Goal: Task Accomplishment & Management: Manage account settings

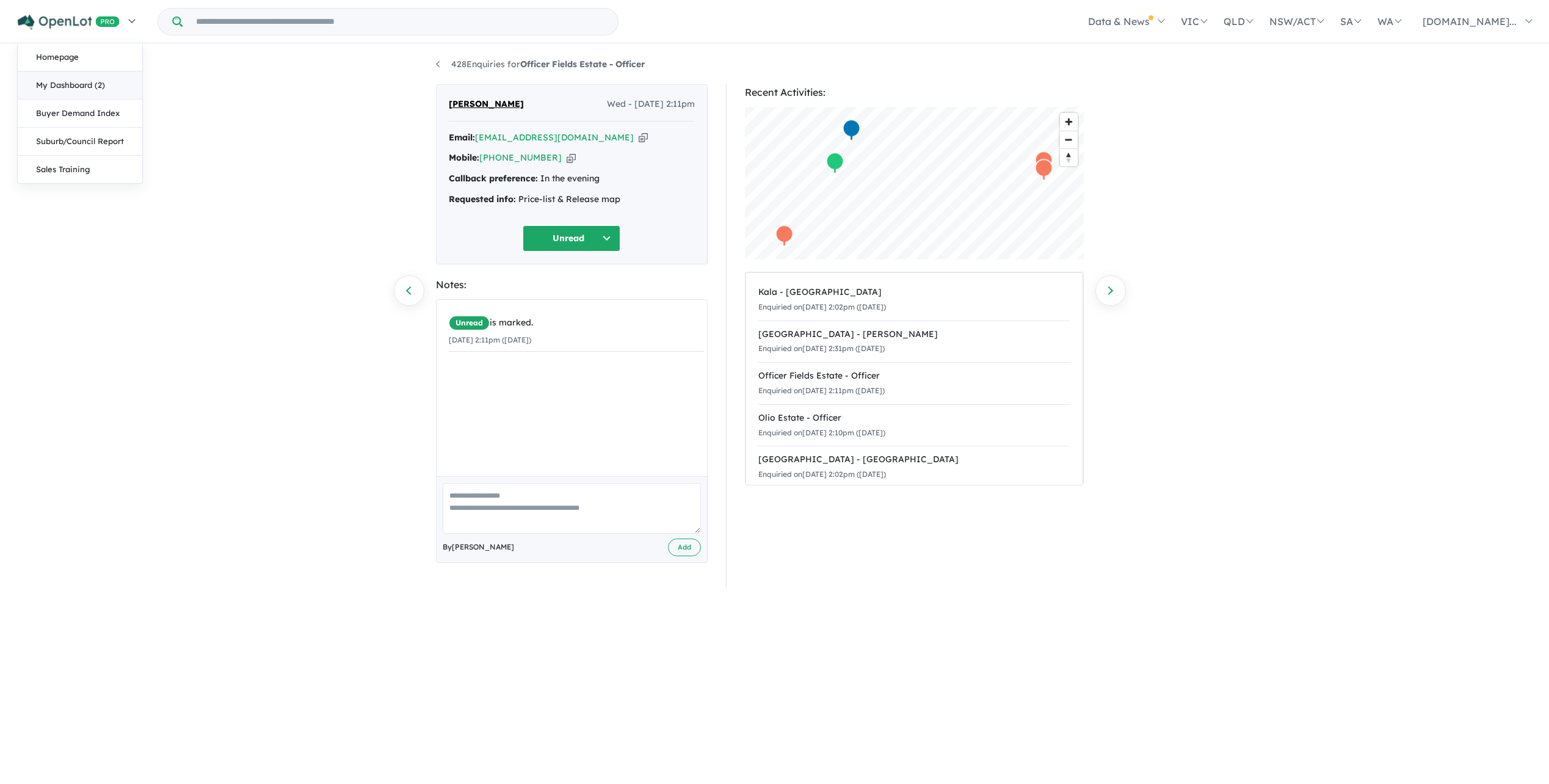
click at [87, 90] on link "My Dashboard (2)" at bounding box center [80, 85] width 125 height 28
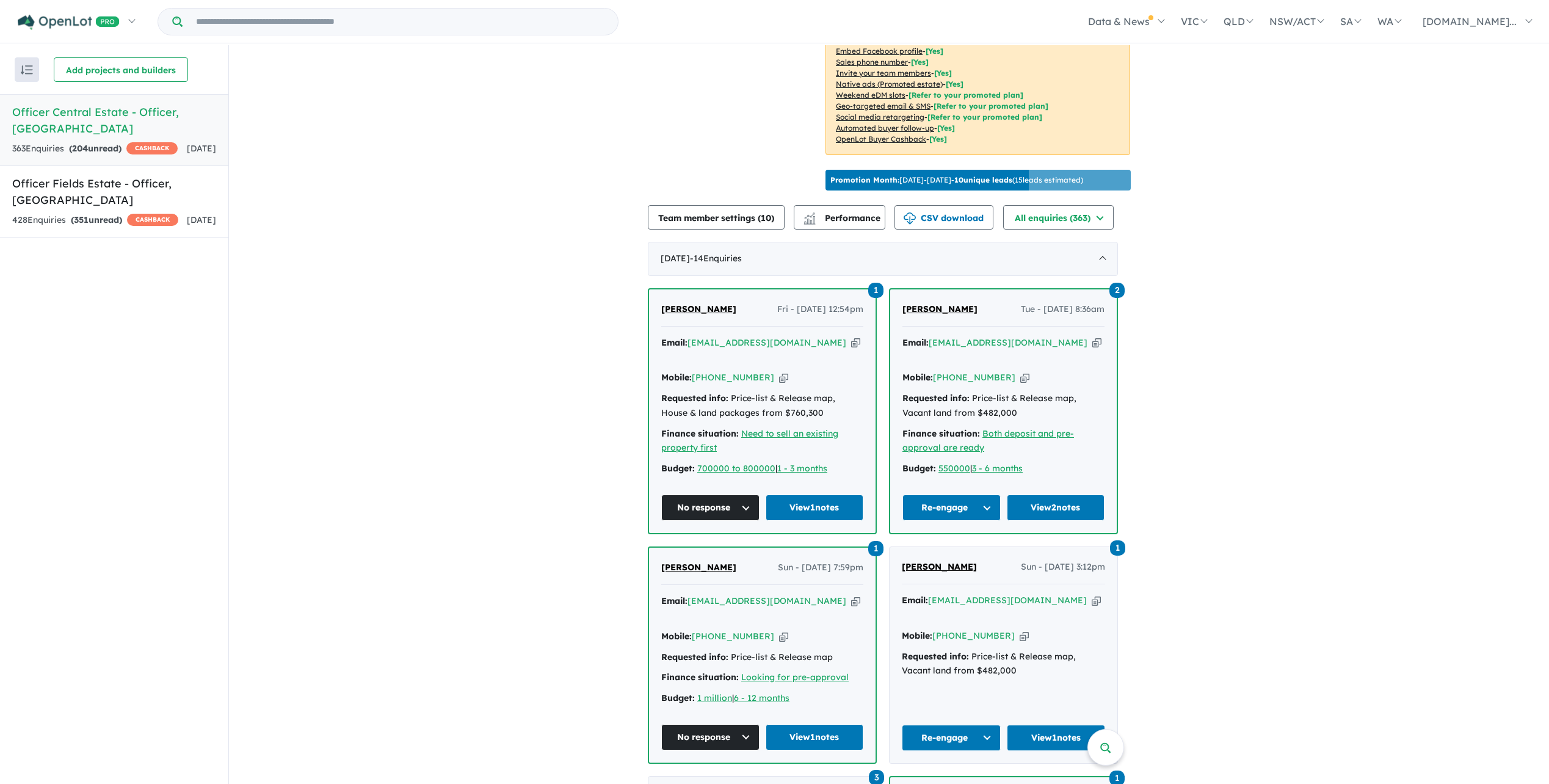
scroll to position [244, 0]
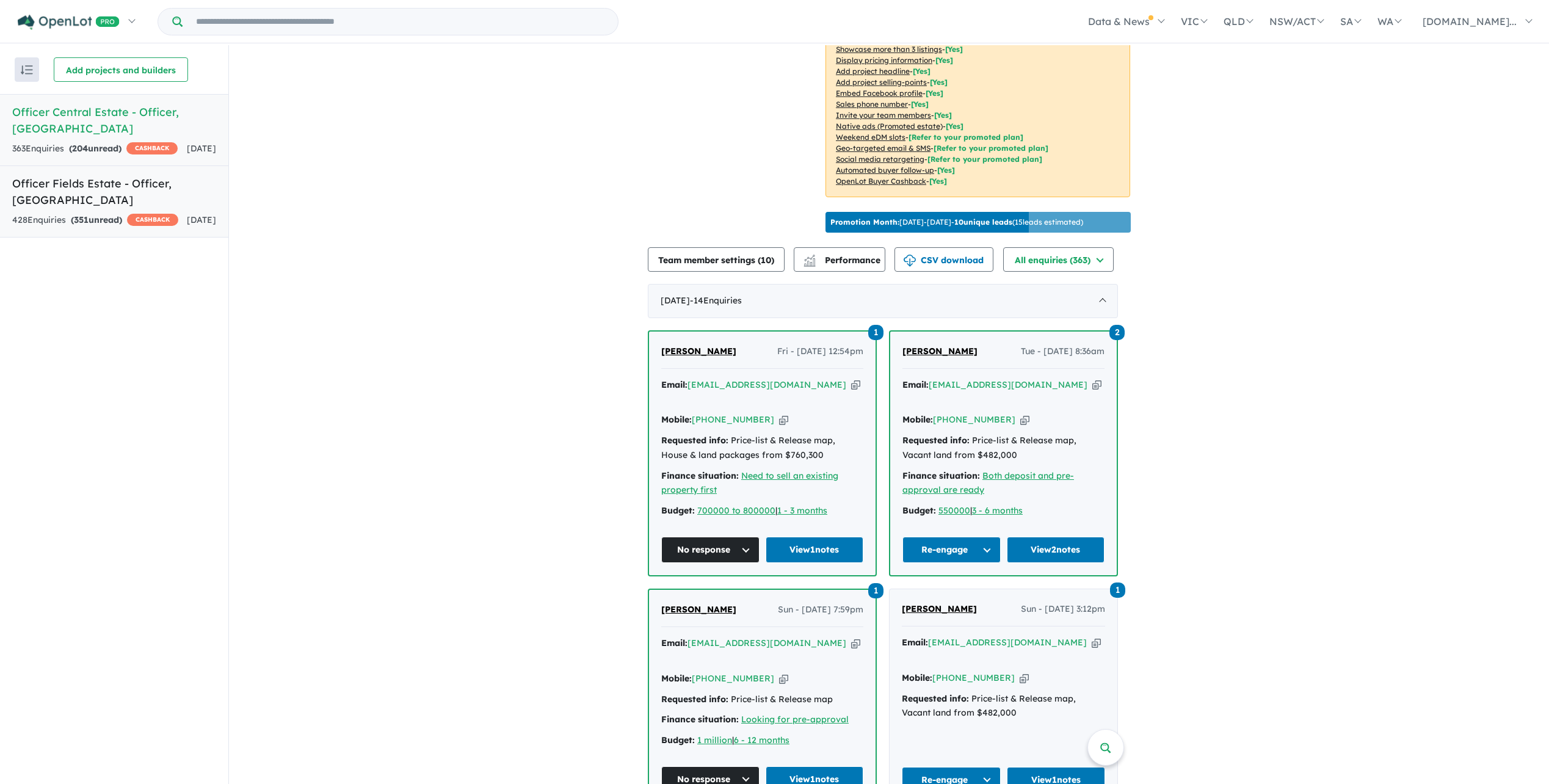
click at [104, 180] on h5 "Officer Fields Estate - Officer , VIC" at bounding box center [114, 192] width 204 height 33
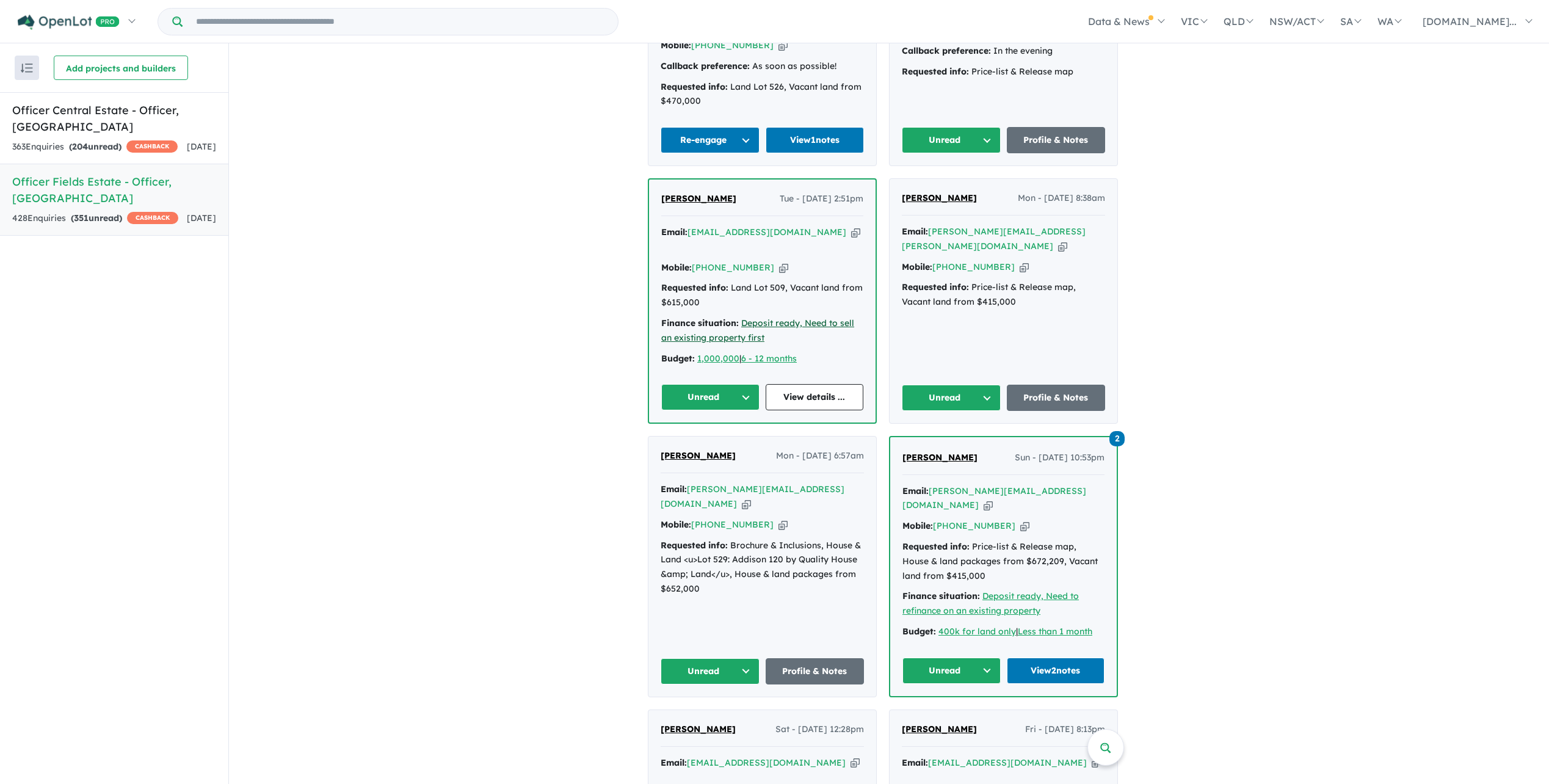
scroll to position [916, 0]
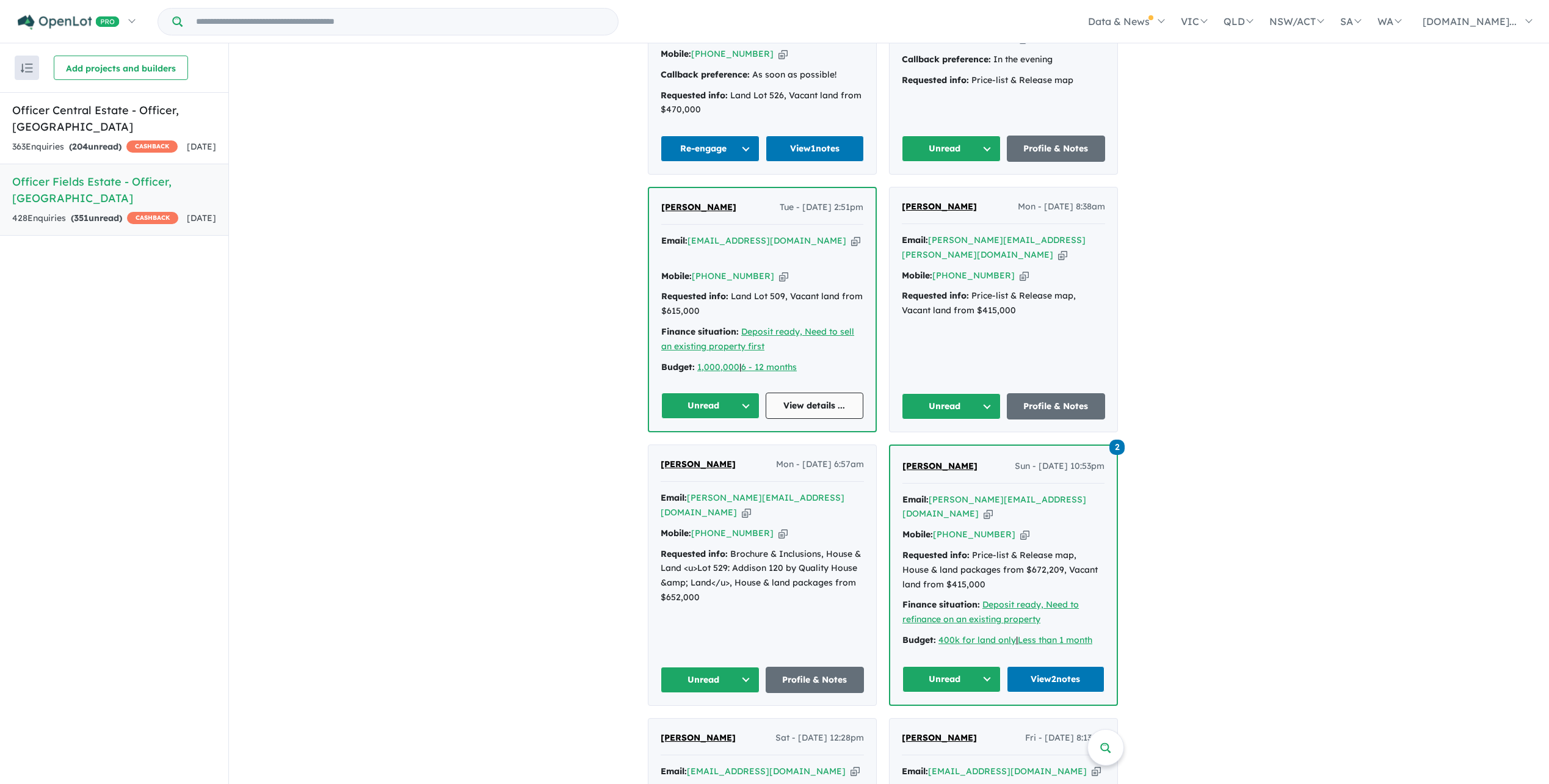
click at [803, 393] on link "View details ..." at bounding box center [814, 406] width 98 height 26
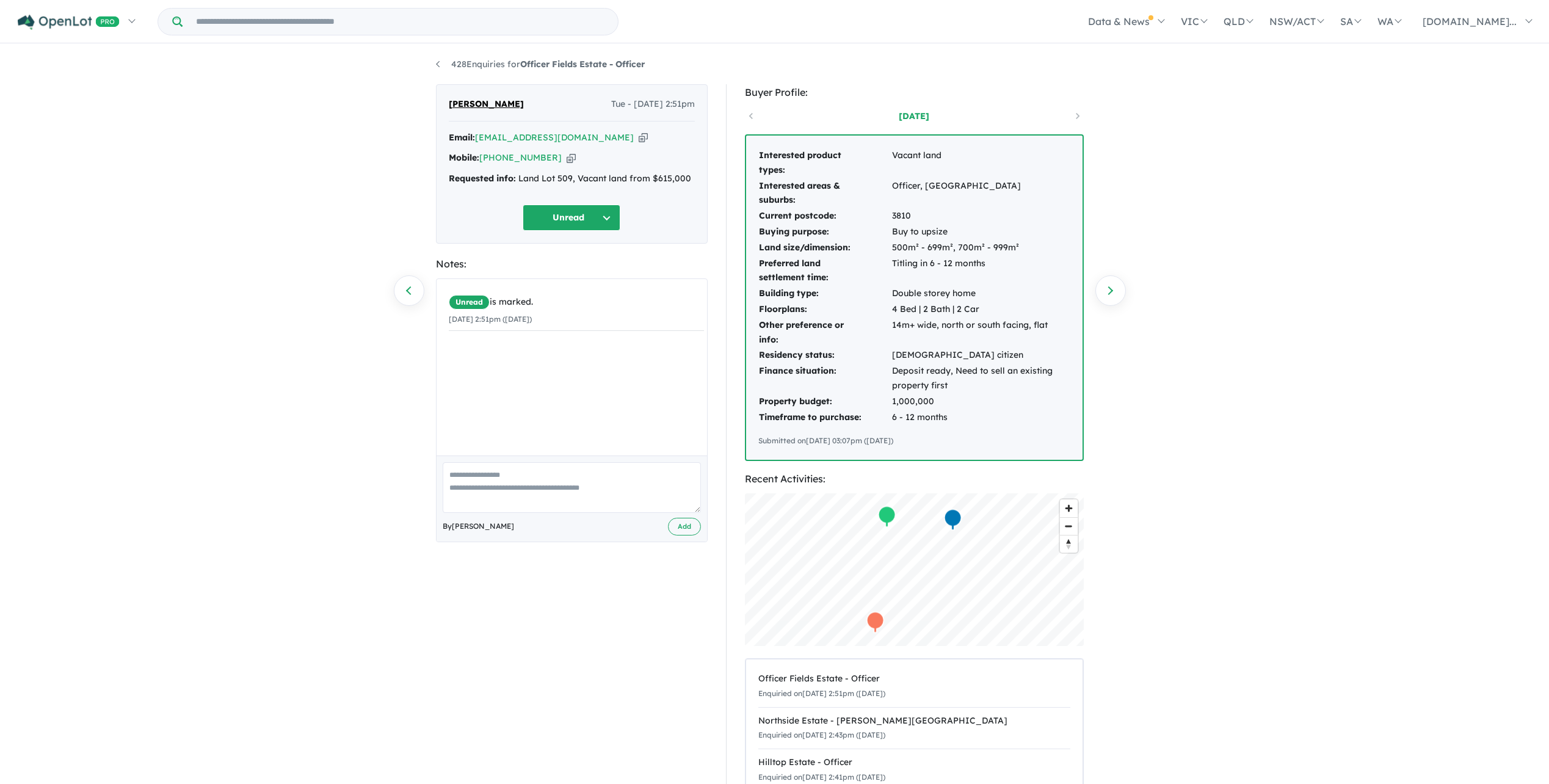
click at [613, 216] on button "Unread" at bounding box center [572, 218] width 98 height 26
click at [575, 588] on button "No response" at bounding box center [576, 583] width 106 height 28
click at [494, 478] on textarea at bounding box center [572, 487] width 258 height 51
type textarea "**********"
click at [686, 531] on button "Add" at bounding box center [684, 527] width 33 height 18
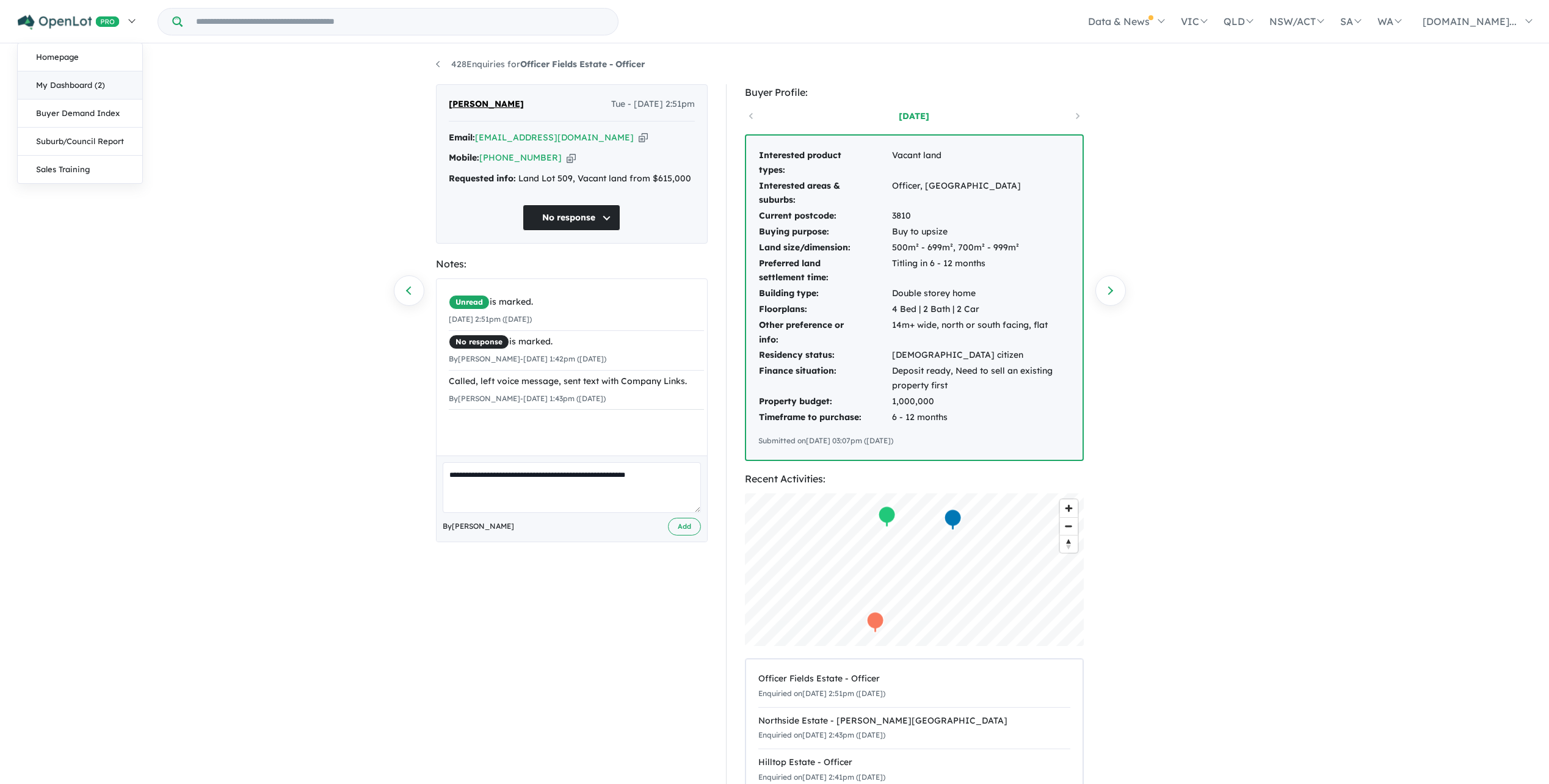
click at [65, 90] on link "My Dashboard (2)" at bounding box center [80, 85] width 125 height 28
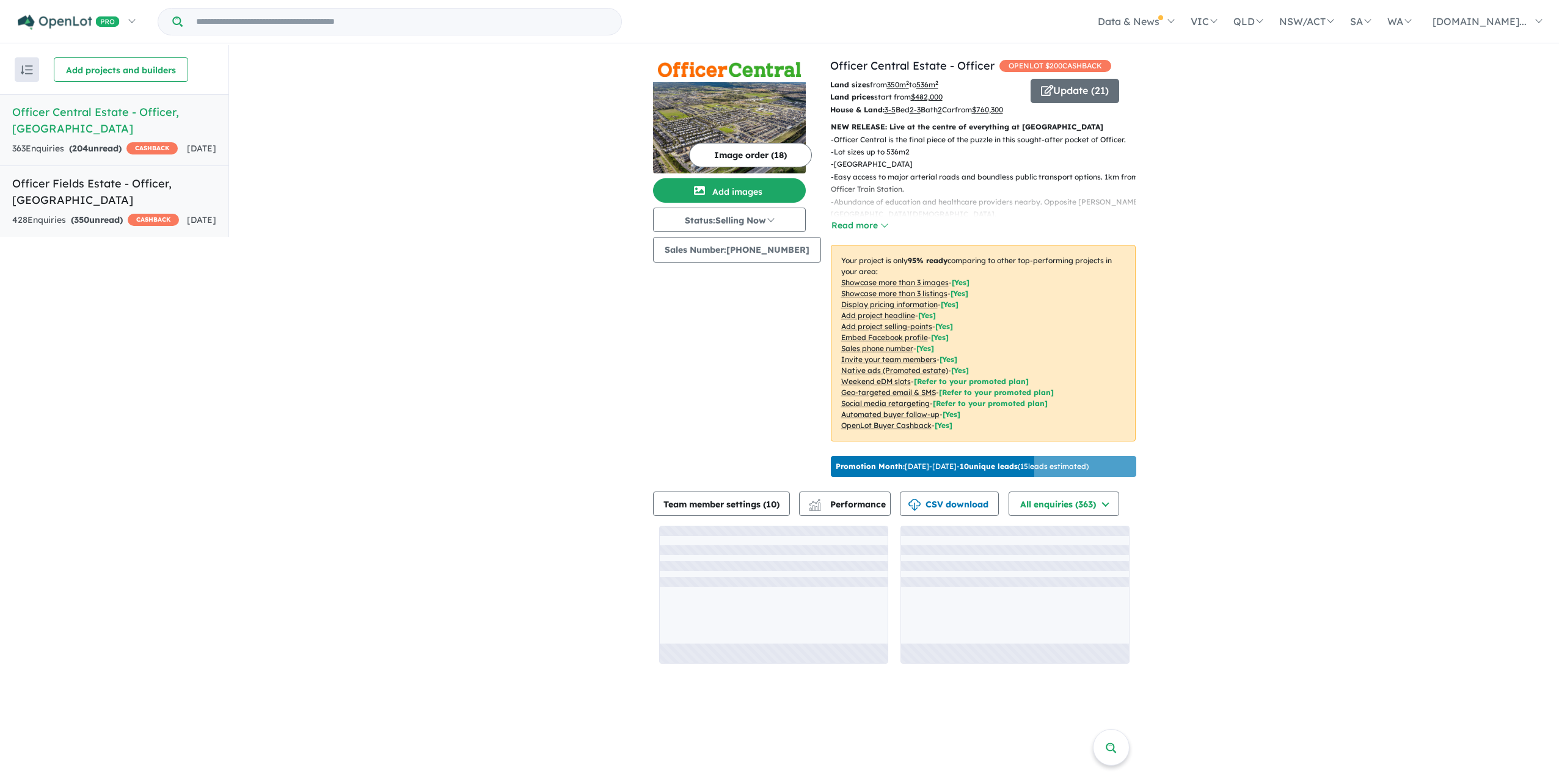
click at [126, 193] on link "Officer Fields Estate - Officer , VIC 428 Enquir ies ( 350 unread) CASHBACK 1 d…" at bounding box center [114, 201] width 228 height 72
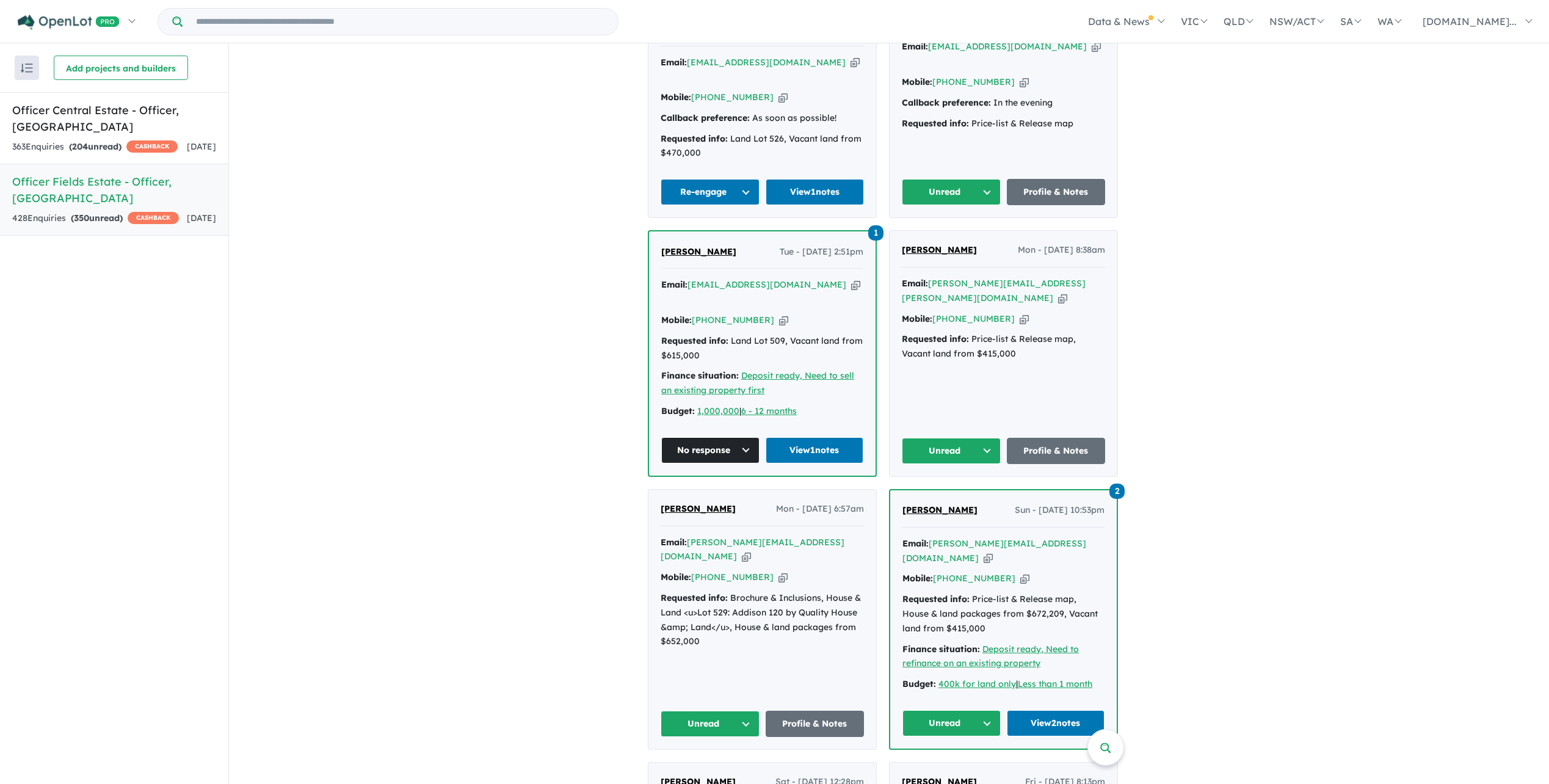
scroll to position [916, 0]
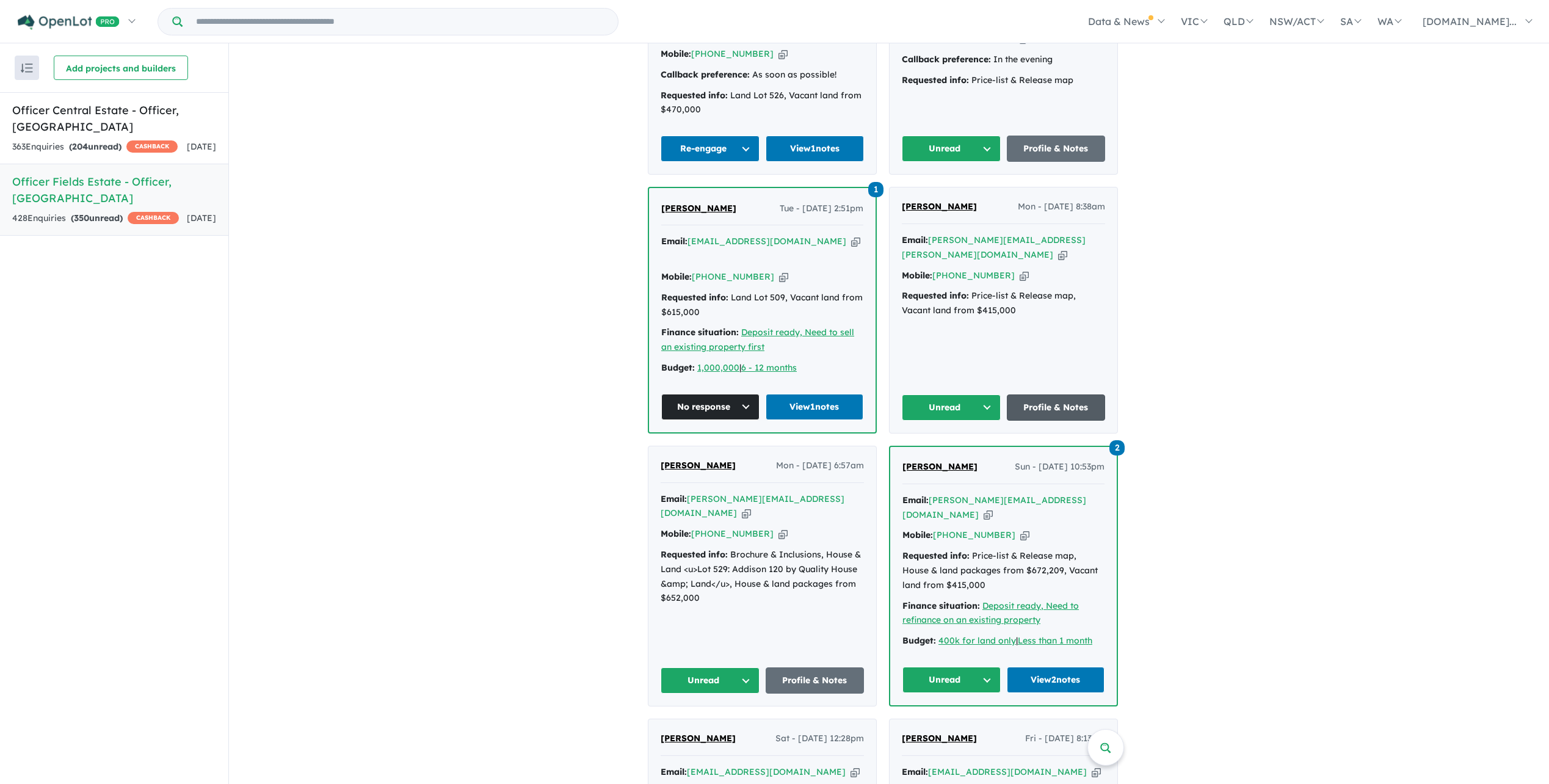
click at [1063, 401] on link "Profile & Notes" at bounding box center [1057, 408] width 99 height 26
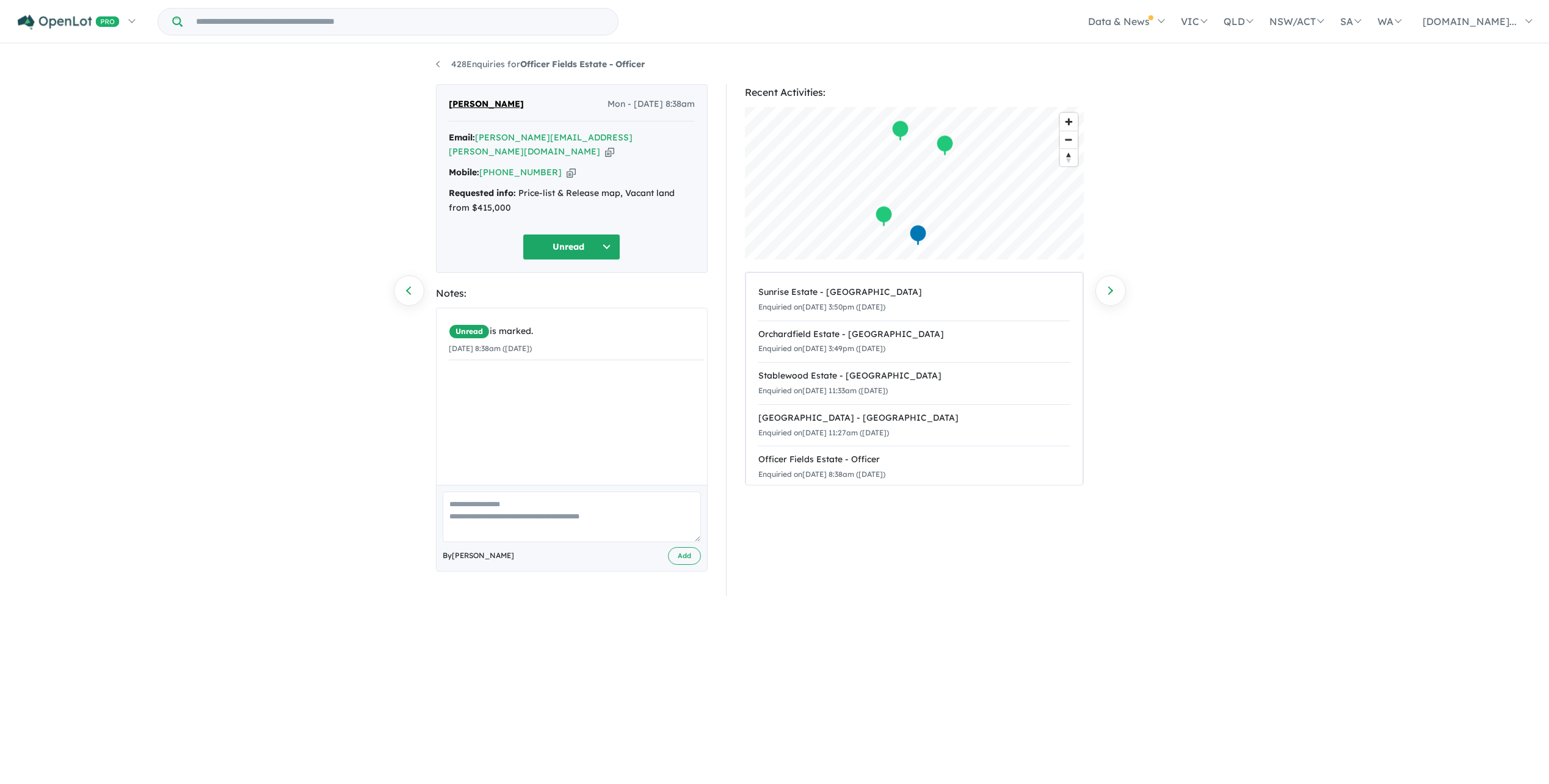
click at [609, 234] on button "Unread" at bounding box center [572, 247] width 98 height 26
click at [585, 604] on button "No response" at bounding box center [576, 613] width 106 height 28
click at [490, 494] on textarea at bounding box center [572, 517] width 258 height 51
type textarea "**********"
click at [677, 547] on button "Add" at bounding box center [684, 556] width 33 height 18
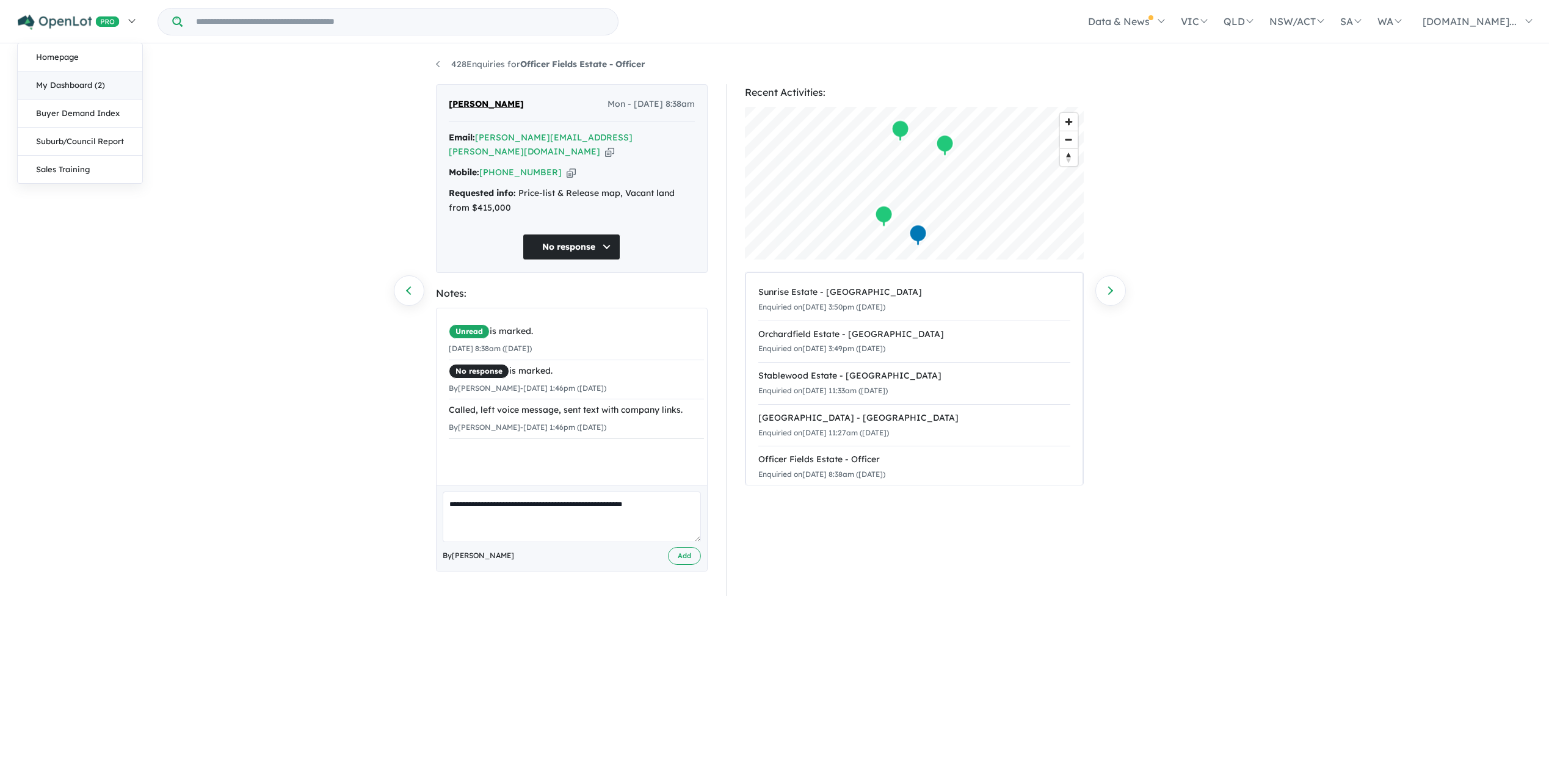
click at [74, 86] on link "My Dashboard (2)" at bounding box center [80, 85] width 125 height 28
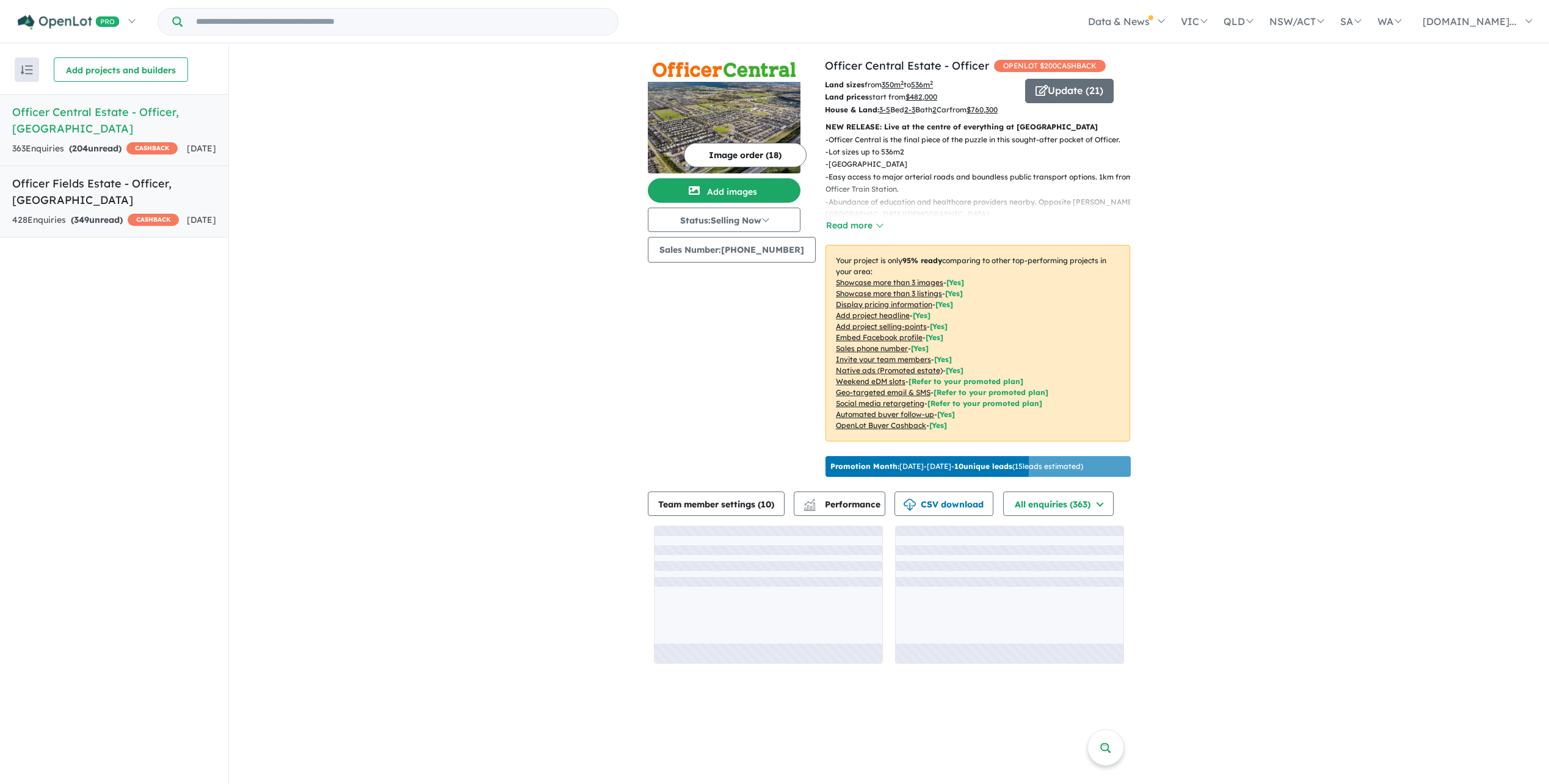
click at [120, 187] on h5 "Officer Fields Estate - Officer , [GEOGRAPHIC_DATA]" at bounding box center [114, 192] width 204 height 33
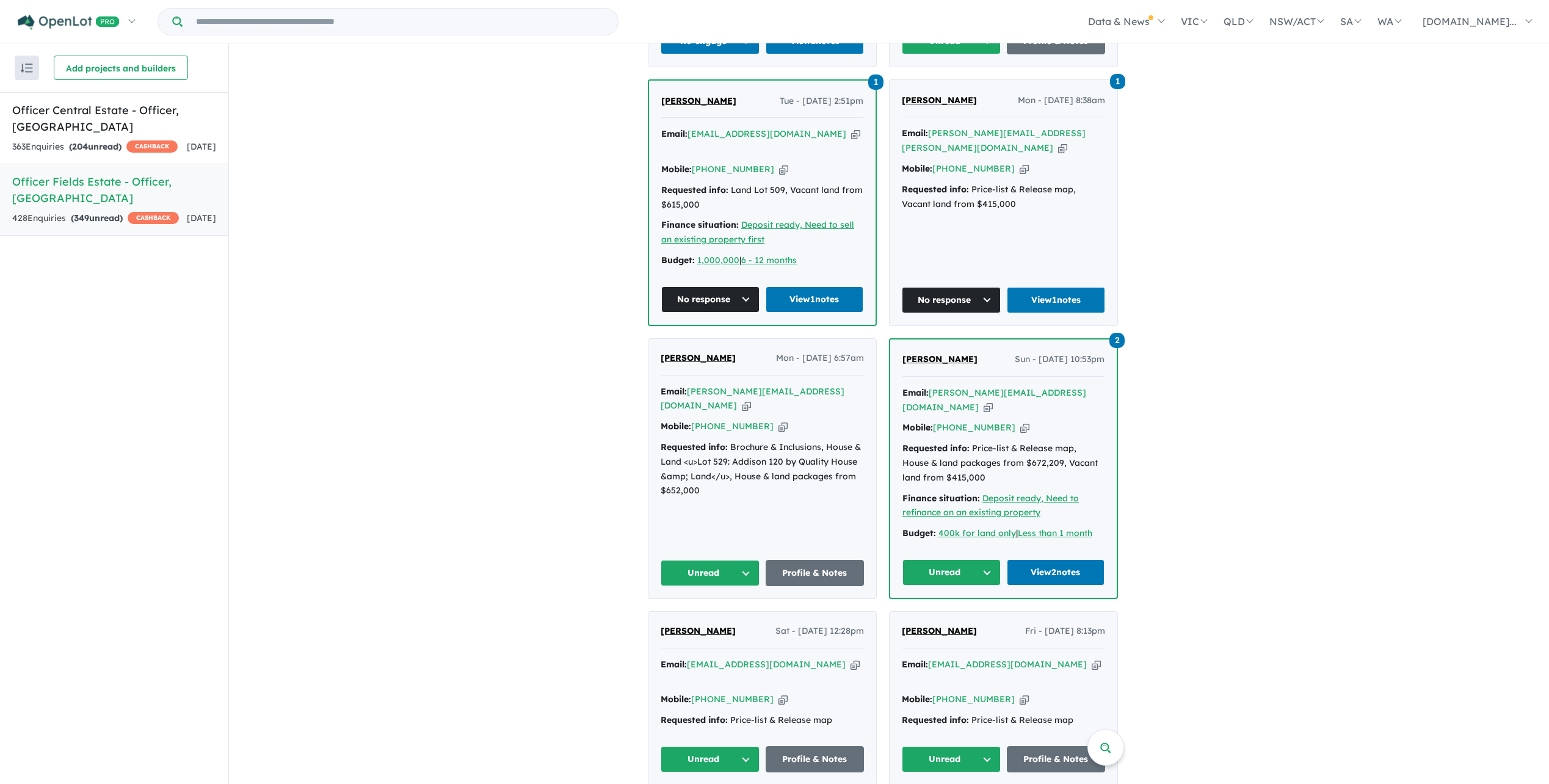
scroll to position [1099, 0]
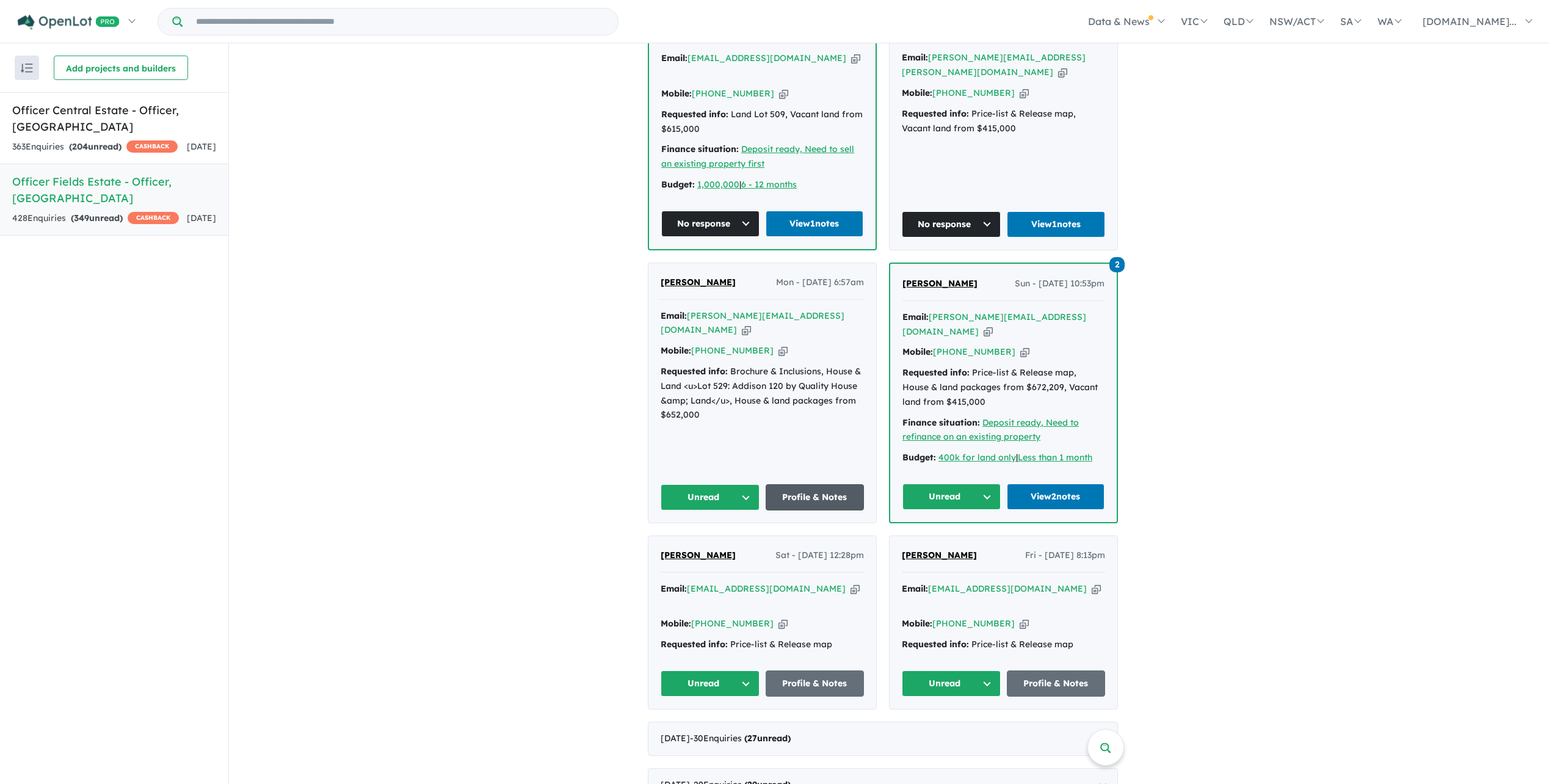
click at [838, 484] on link "Profile & Notes" at bounding box center [815, 498] width 99 height 26
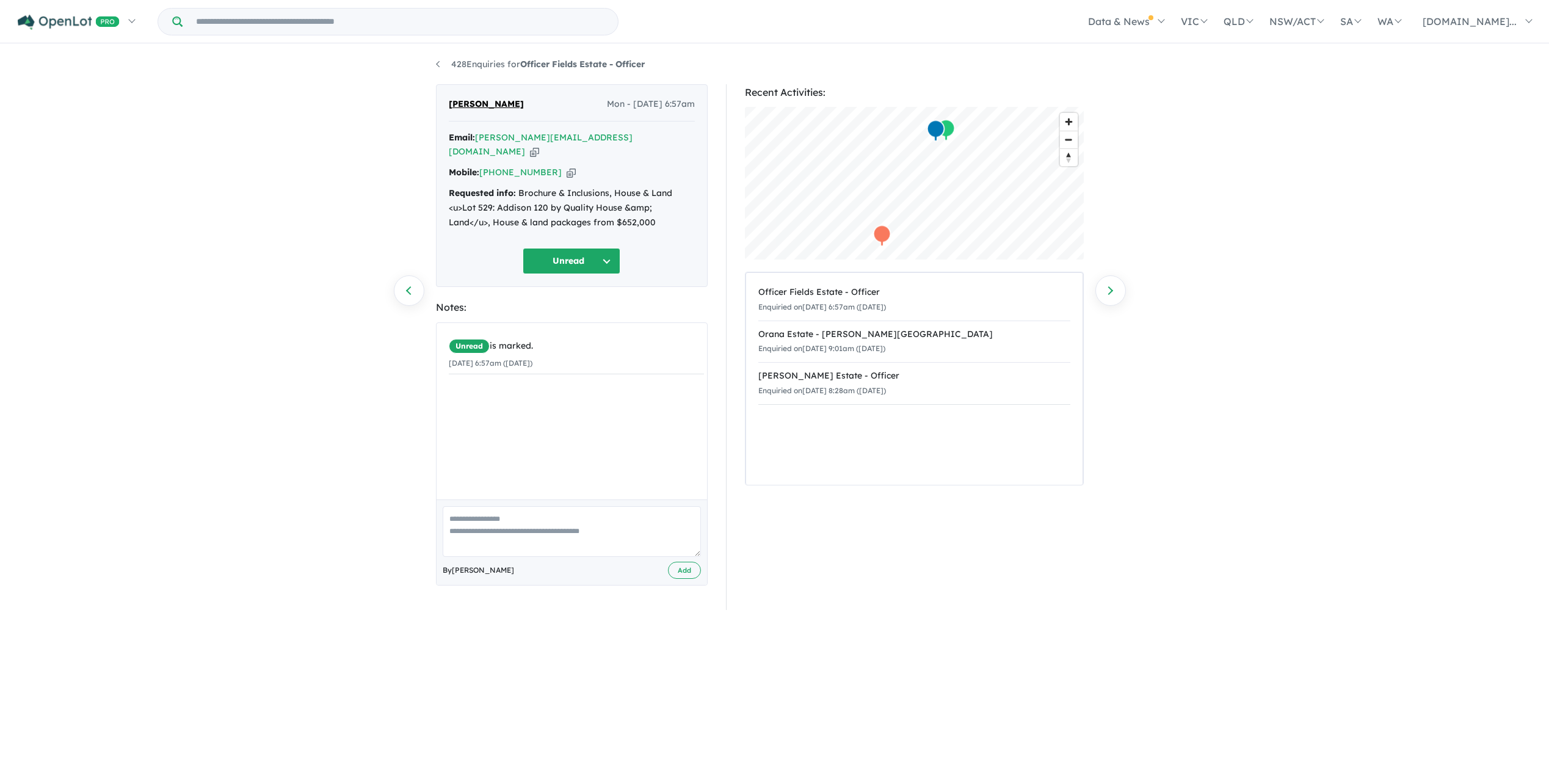
click at [612, 248] on button "Unread" at bounding box center [572, 261] width 98 height 26
click at [593, 613] on button "No response" at bounding box center [576, 627] width 106 height 28
click at [494, 509] on textarea at bounding box center [572, 531] width 258 height 51
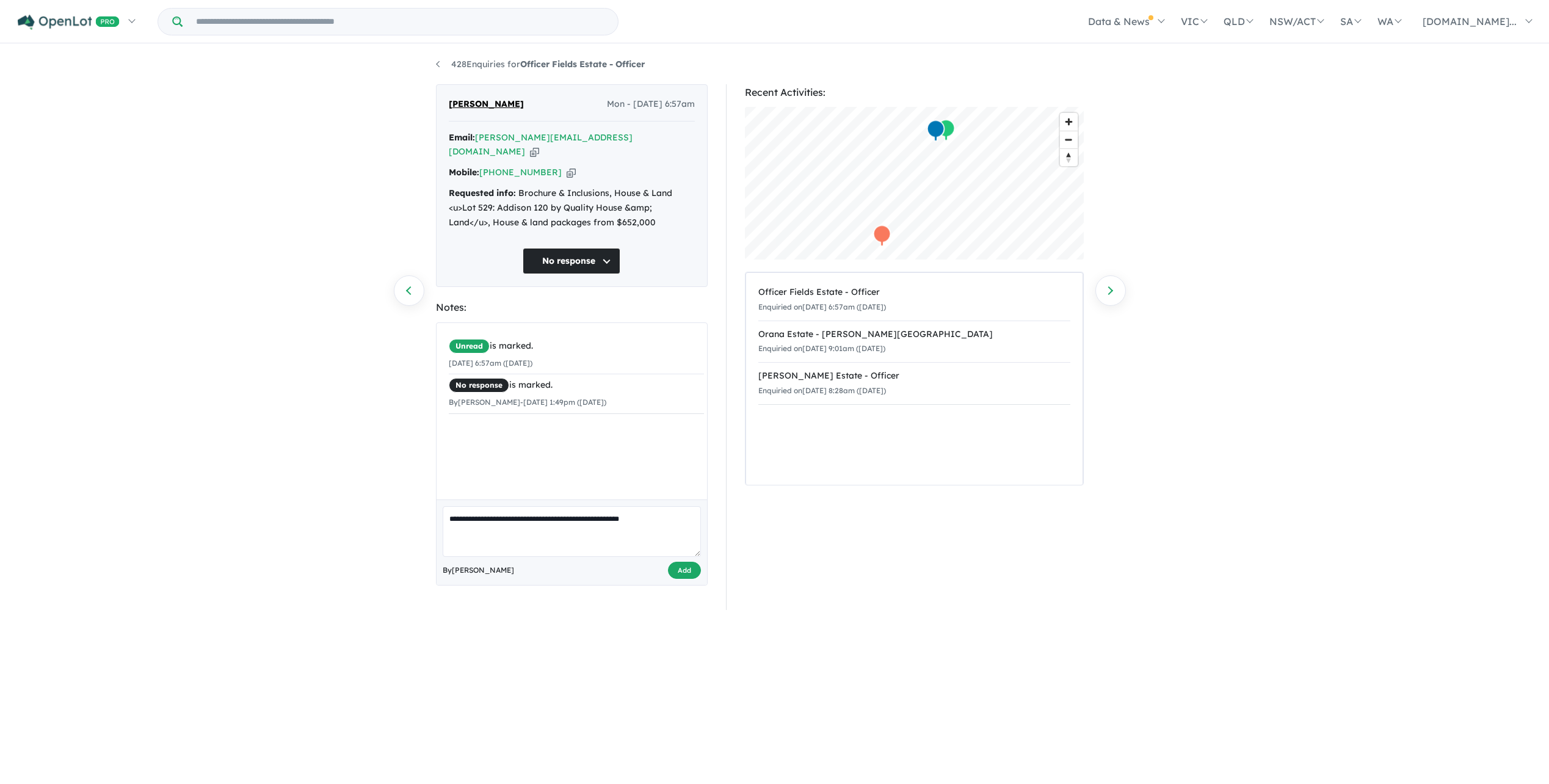
type textarea "**********"
click at [690, 562] on button "Add" at bounding box center [684, 570] width 33 height 18
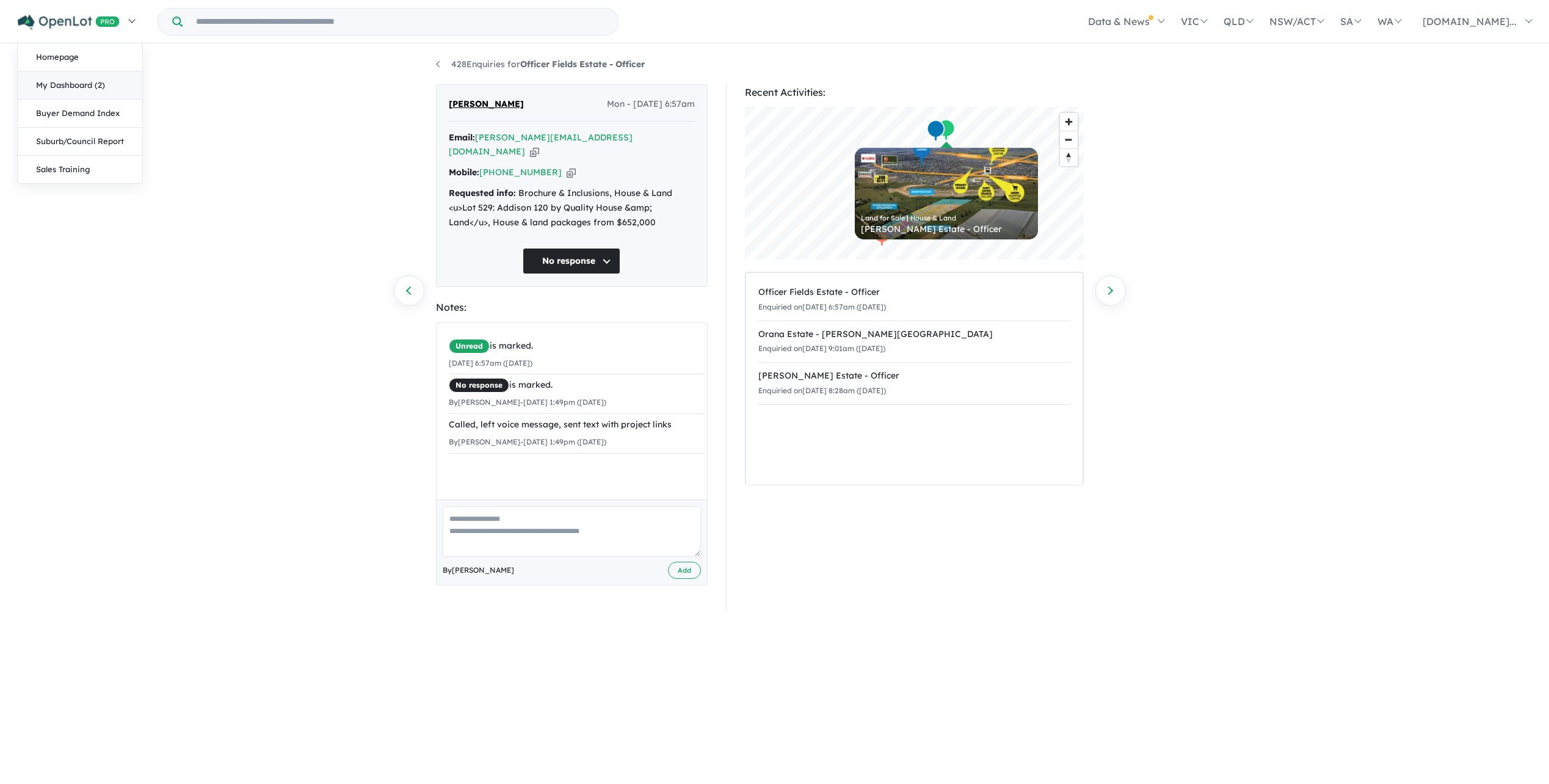
click at [73, 88] on link "My Dashboard (2)" at bounding box center [80, 85] width 125 height 28
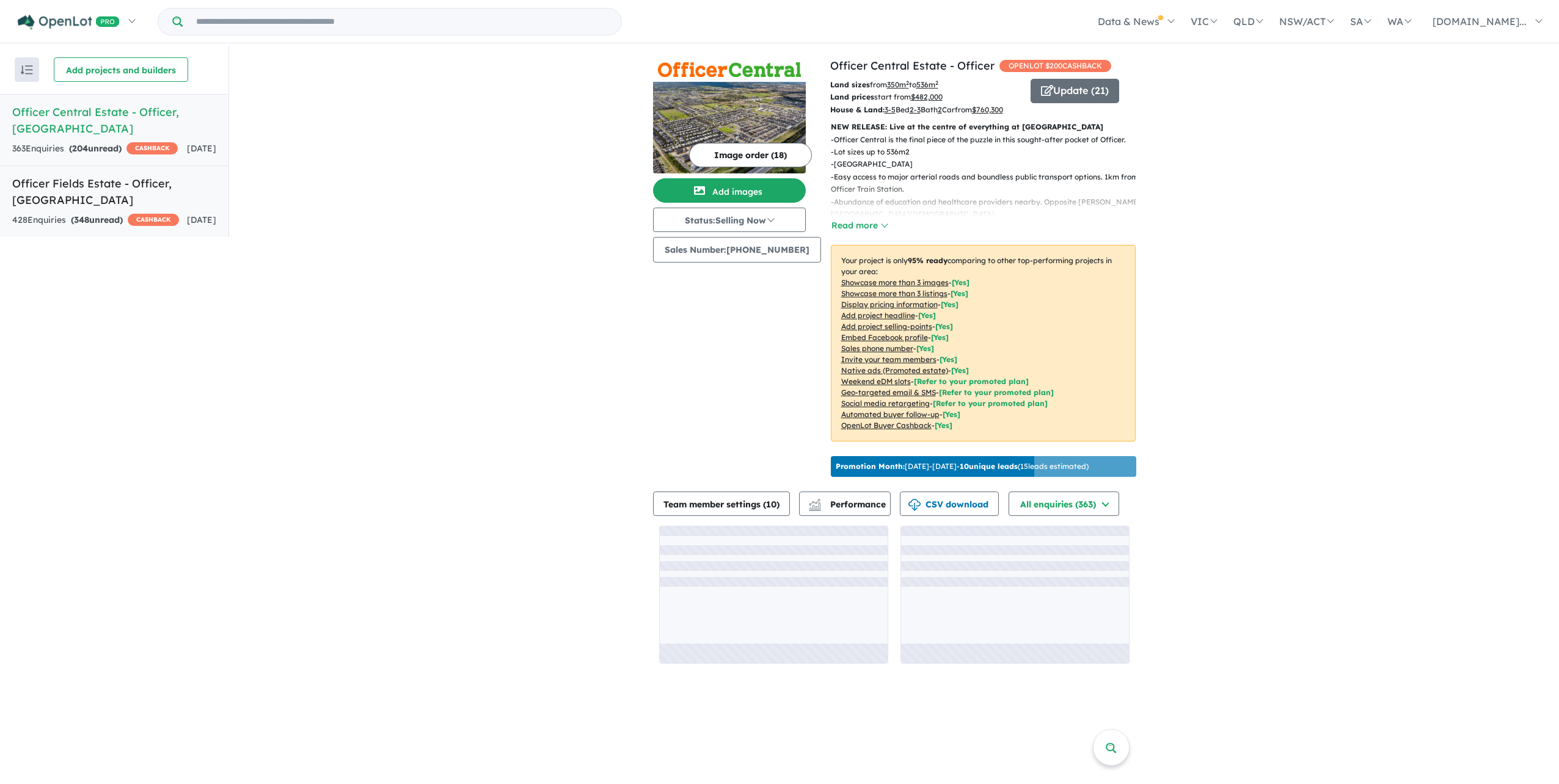
click at [118, 180] on h5 "Officer Fields Estate - Officer , [GEOGRAPHIC_DATA]" at bounding box center [114, 192] width 204 height 33
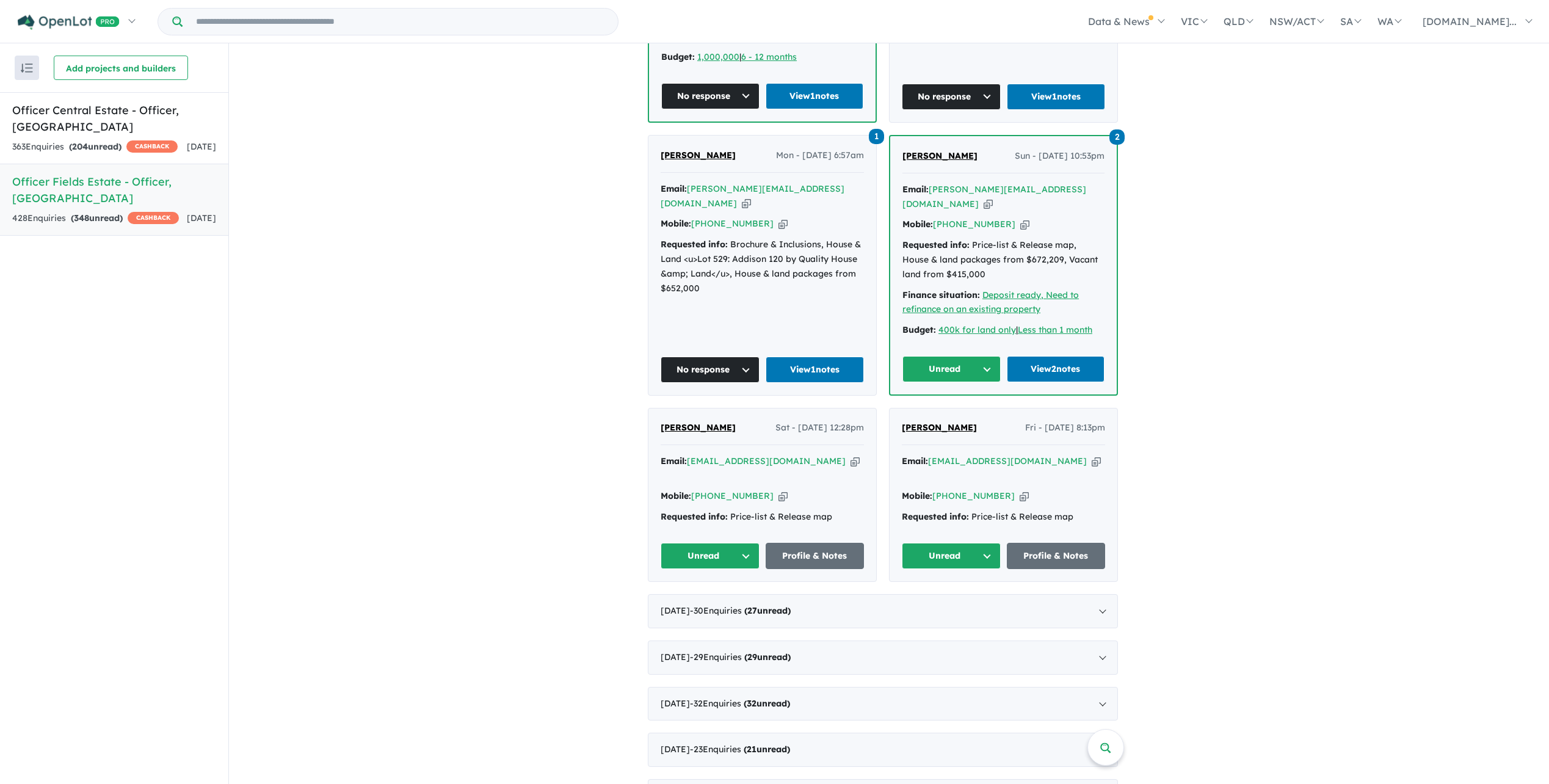
scroll to position [1222, 0]
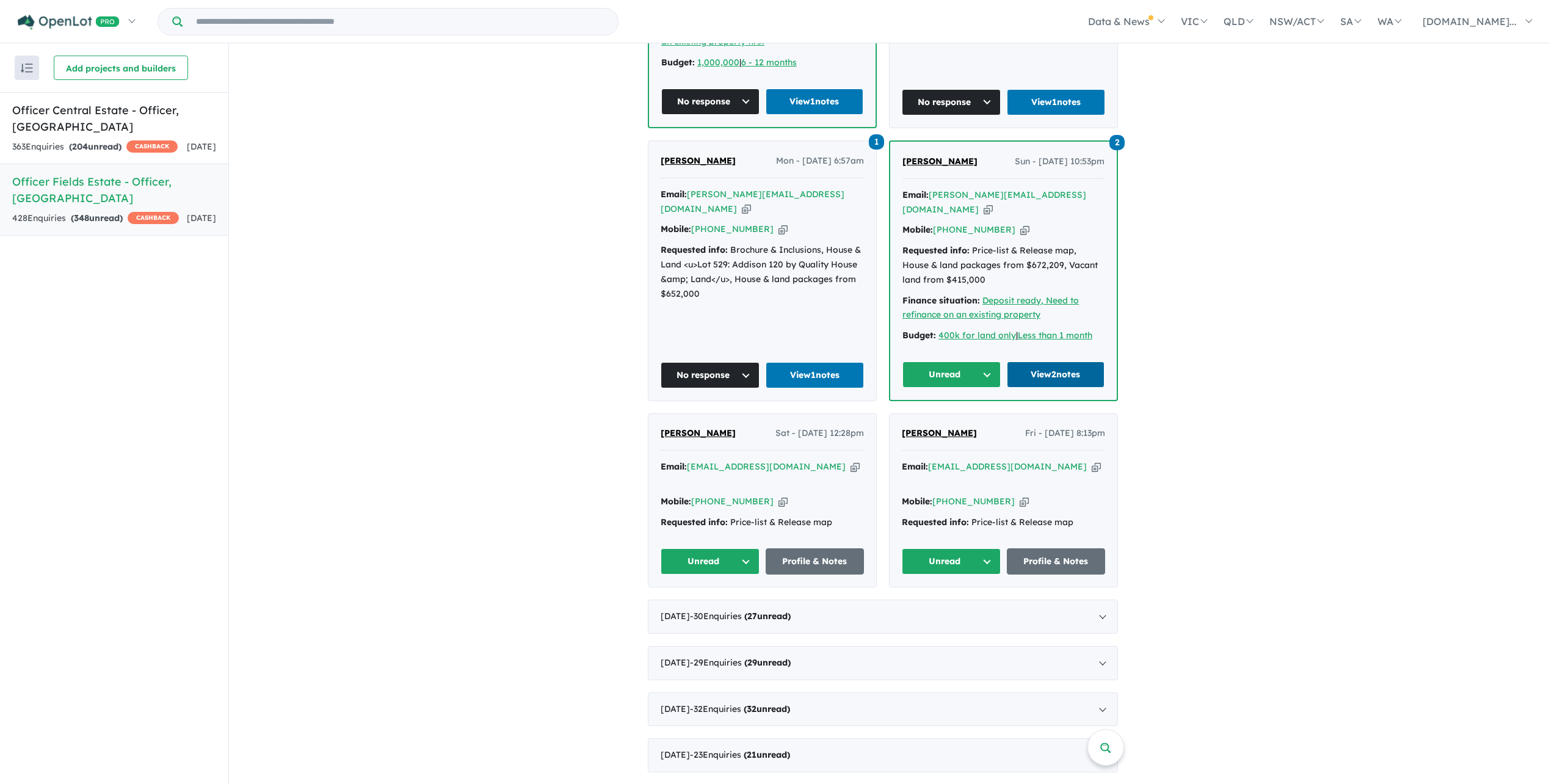
click at [1042, 362] on link "View 2 notes" at bounding box center [1056, 375] width 98 height 26
